Goal: Information Seeking & Learning: Learn about a topic

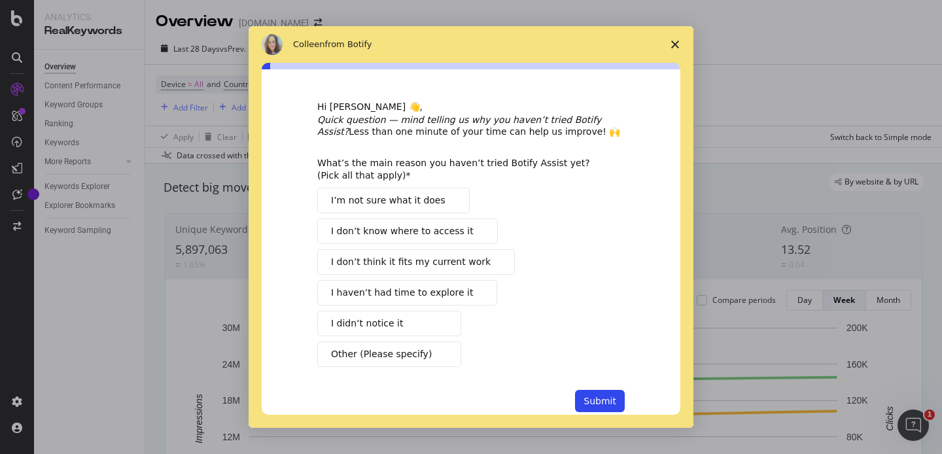
click at [673, 43] on polygon "Close survey" at bounding box center [675, 45] width 8 height 8
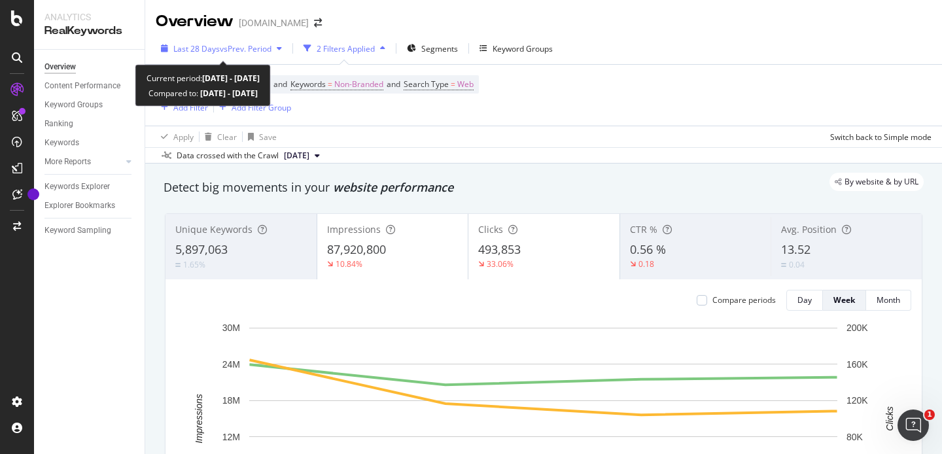
click at [277, 46] on div "button" at bounding box center [280, 48] width 16 height 8
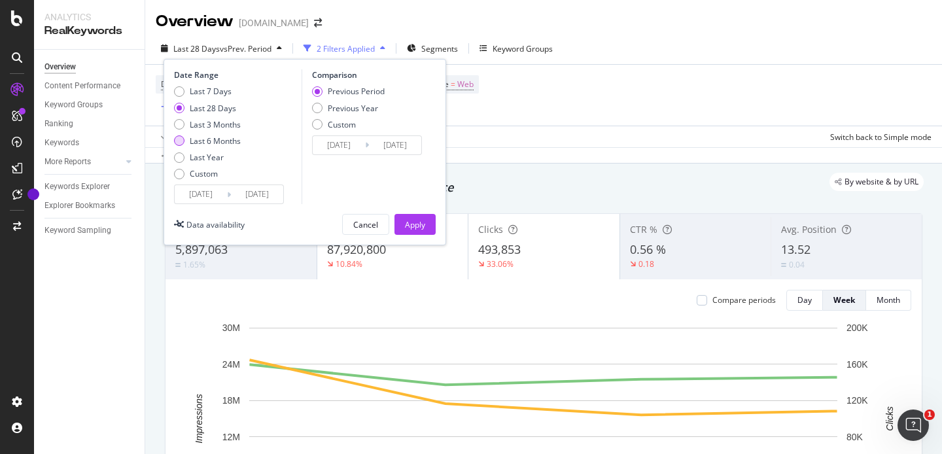
click at [179, 141] on div "Last 6 Months" at bounding box center [179, 140] width 10 height 10
type input "[DATE]"
click at [424, 228] on div "Apply" at bounding box center [415, 224] width 20 height 11
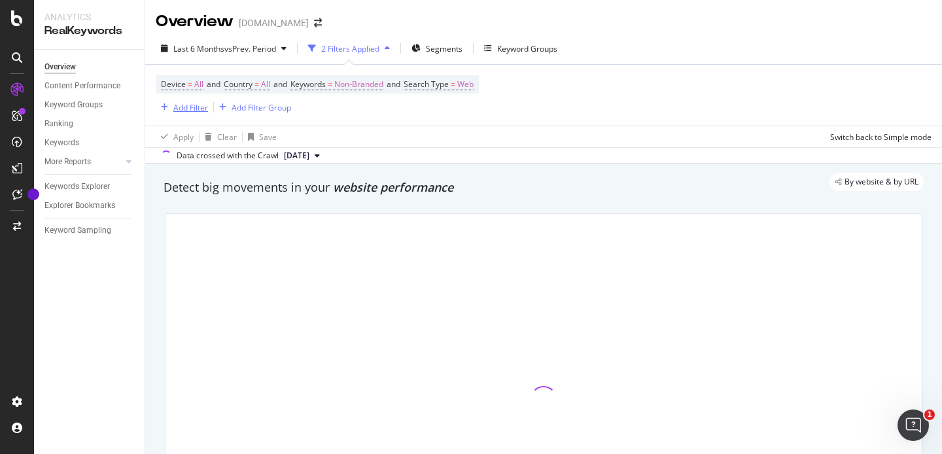
click at [177, 107] on div "Add Filter" at bounding box center [190, 107] width 35 height 11
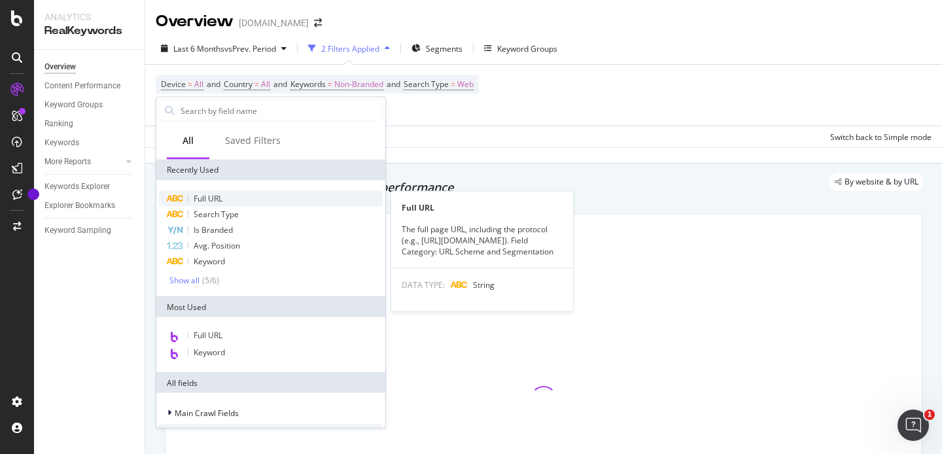
click at [247, 196] on div "Full URL" at bounding box center [271, 199] width 224 height 16
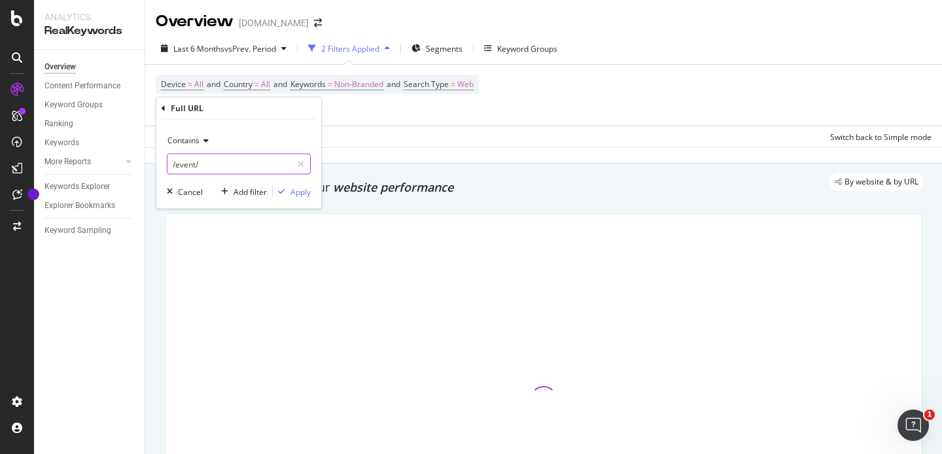
click at [212, 158] on input "/event/" at bounding box center [229, 164] width 124 height 21
click at [237, 165] on input "/event/" at bounding box center [229, 164] width 124 height 21
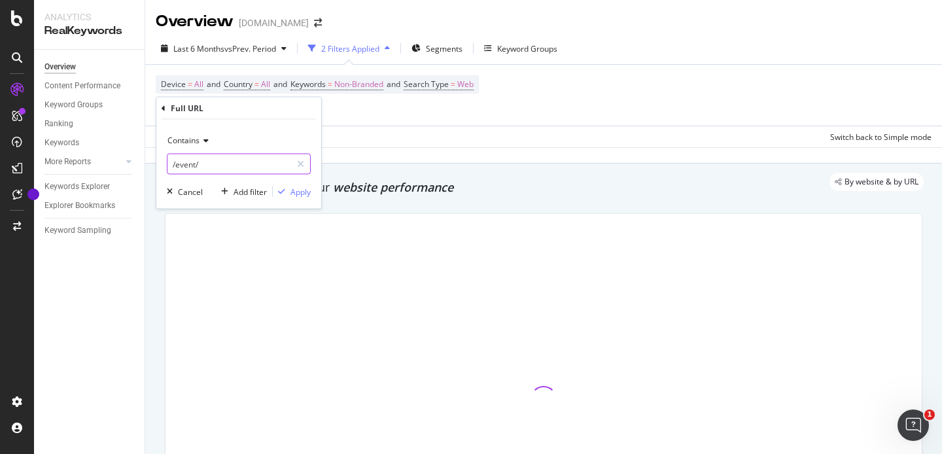
click at [237, 165] on input "/event/" at bounding box center [229, 164] width 124 height 21
paste input "the-twinkl-planner"
type input "/the-twinkl-planner"
click at [297, 194] on div "Apply" at bounding box center [300, 191] width 20 height 11
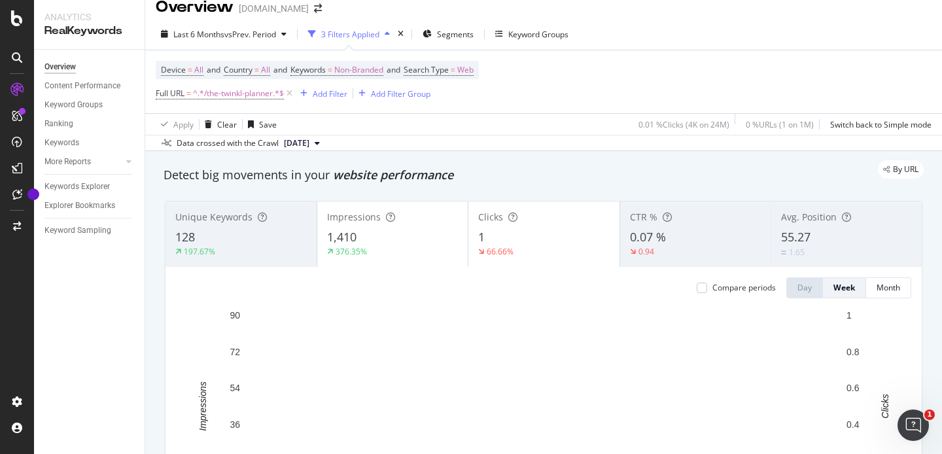
scroll to position [23, 0]
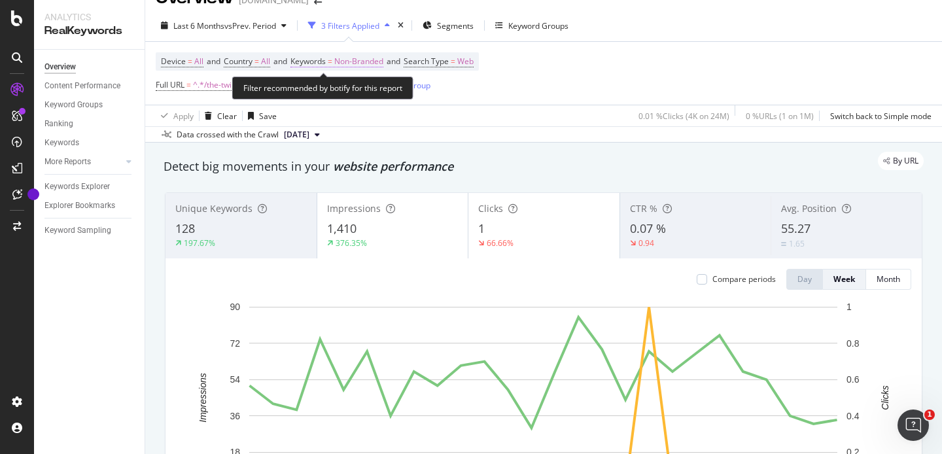
click at [379, 61] on span "Non-Branded" at bounding box center [358, 61] width 49 height 18
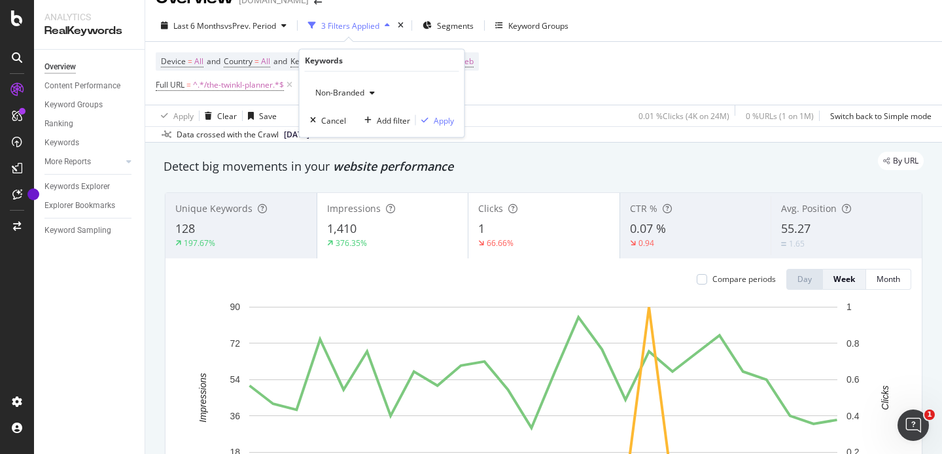
click at [359, 92] on span "Non-Branded" at bounding box center [337, 92] width 54 height 11
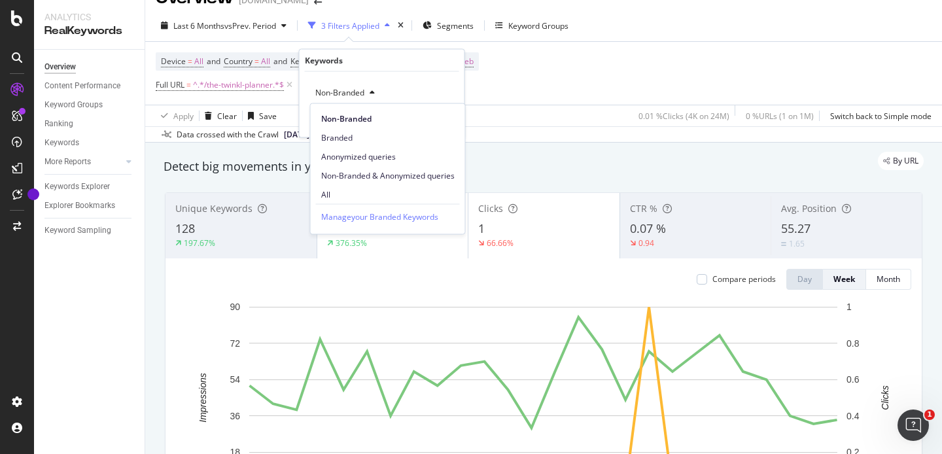
click at [372, 92] on icon "button" at bounding box center [372, 93] width 5 height 8
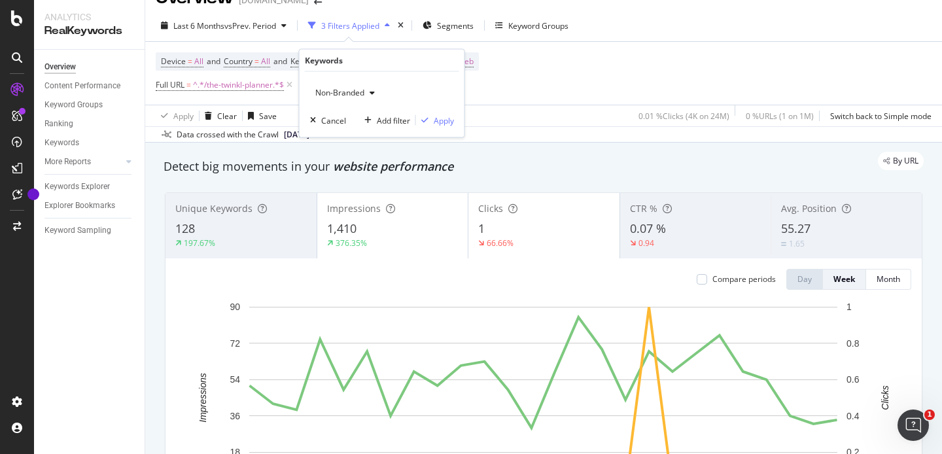
click at [342, 92] on span "Non-Branded" at bounding box center [337, 92] width 54 height 11
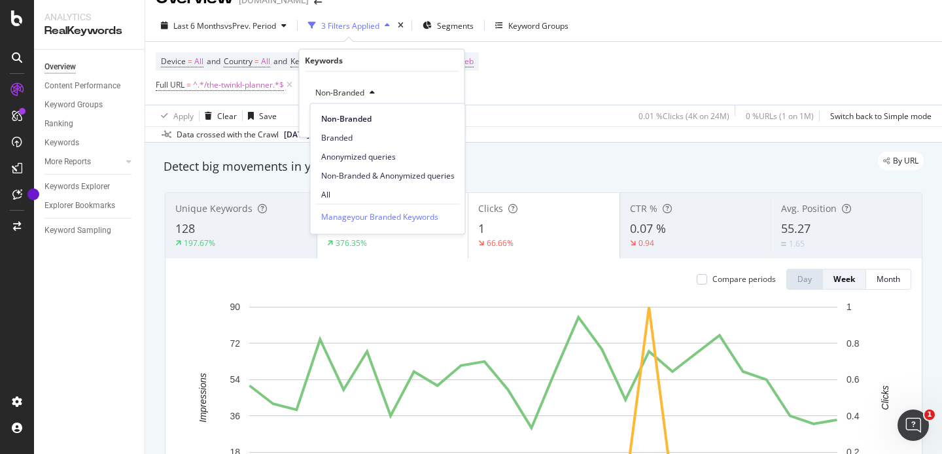
click at [342, 92] on span "Non-Branded" at bounding box center [337, 92] width 54 height 11
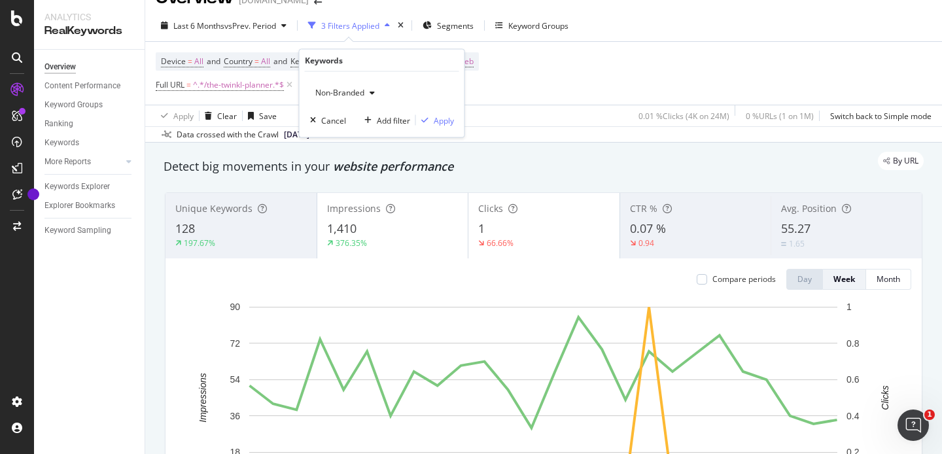
click at [342, 92] on span "Non-Branded" at bounding box center [337, 92] width 54 height 11
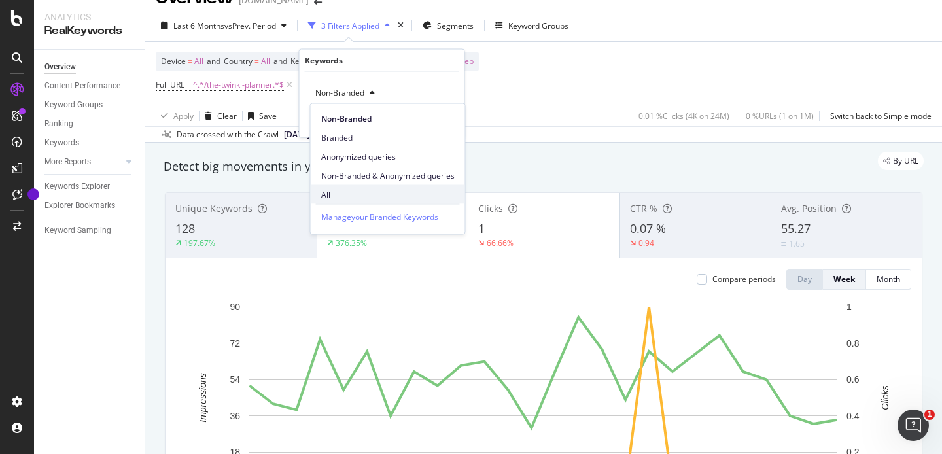
click at [341, 192] on span "All" at bounding box center [387, 194] width 133 height 12
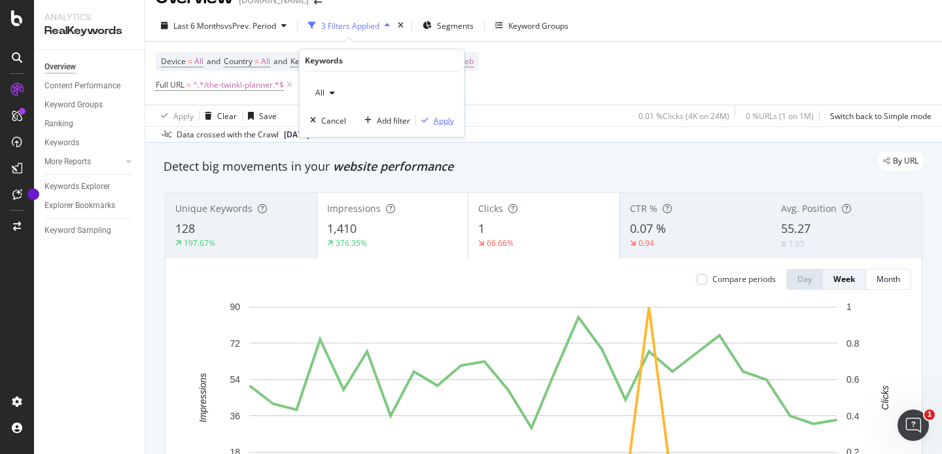
click at [434, 120] on div "Apply" at bounding box center [444, 119] width 20 height 11
